Goal: Task Accomplishment & Management: Complete application form

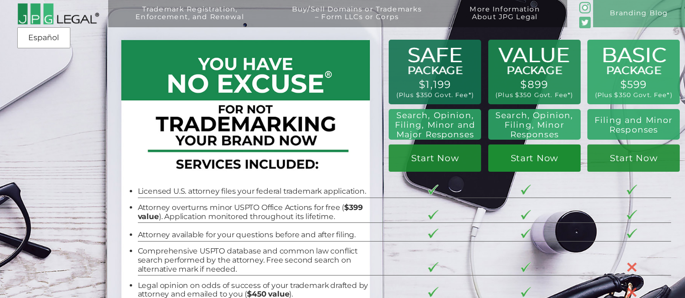
click at [527, 157] on link "Start Now" at bounding box center [534, 158] width 92 height 27
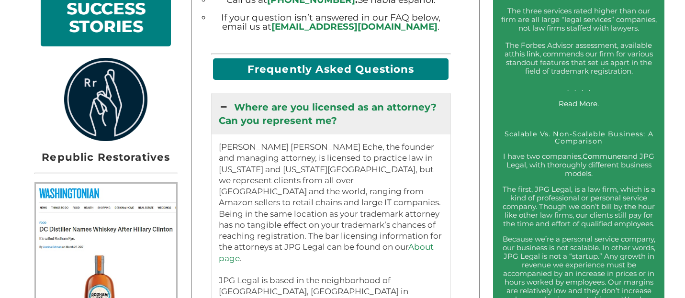
scroll to position [769, 0]
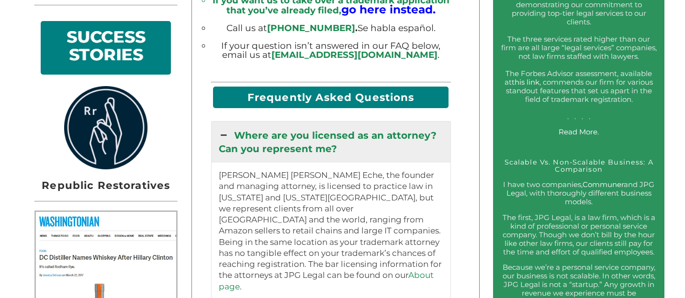
click at [331, 89] on h2 "Frequently Asked Questions" at bounding box center [330, 97] width 235 height 21
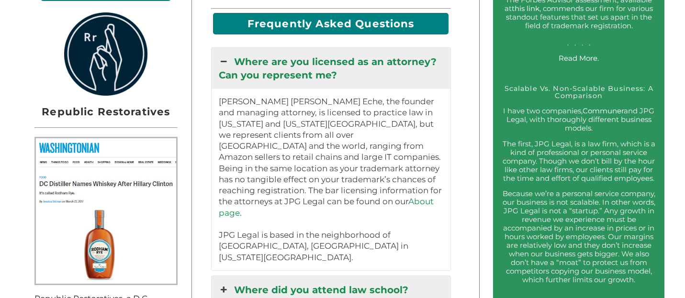
scroll to position [1012, 0]
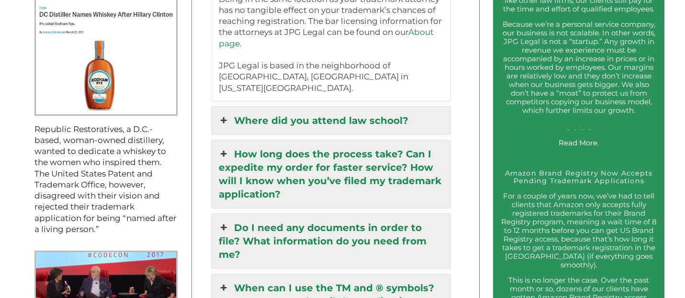
click at [315, 107] on link "Where did you attend law school?" at bounding box center [330, 121] width 239 height 28
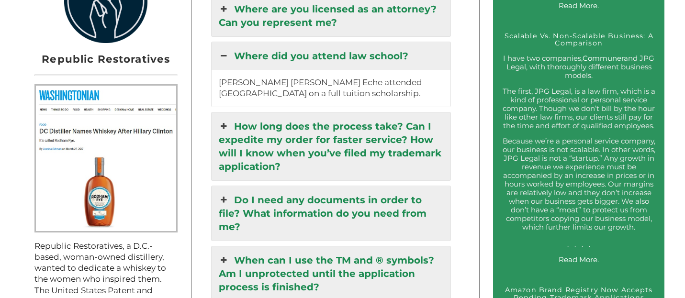
scroll to position [897, 0]
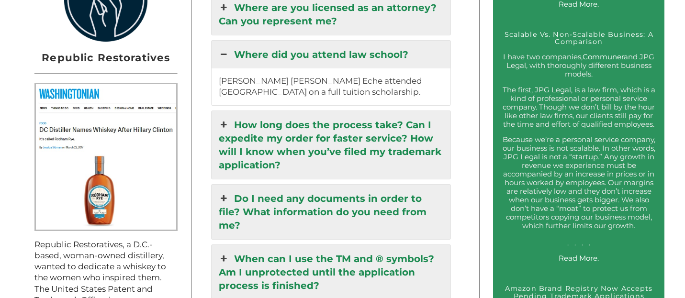
click at [308, 124] on link "How long does the process take? Can I expedite my order for faster service? How…" at bounding box center [330, 145] width 239 height 68
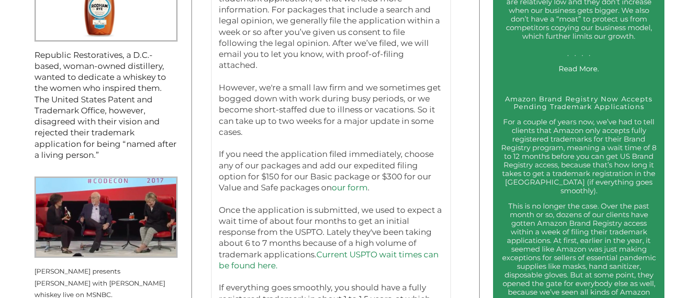
scroll to position [1090, 0]
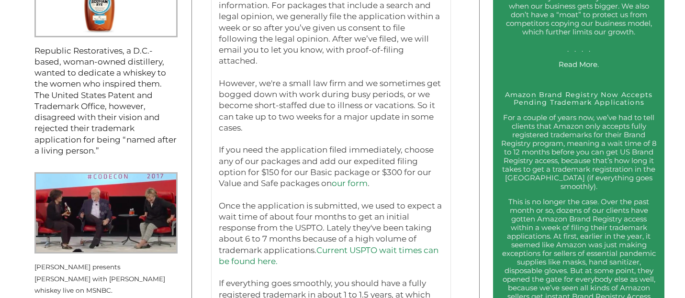
click at [348, 178] on link "our form" at bounding box center [350, 183] width 36 height 10
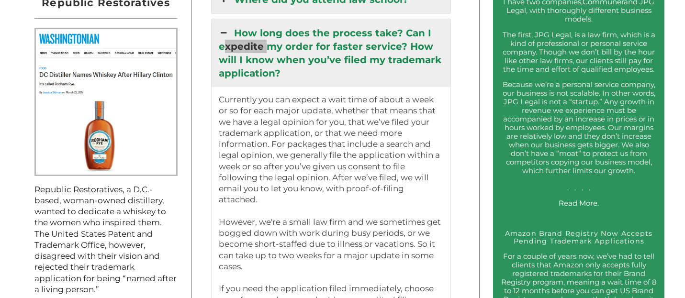
scroll to position [953, 0]
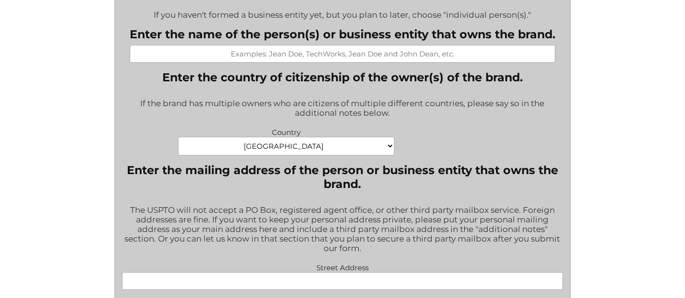
scroll to position [451, 0]
